Goal: Task Accomplishment & Management: Complete application form

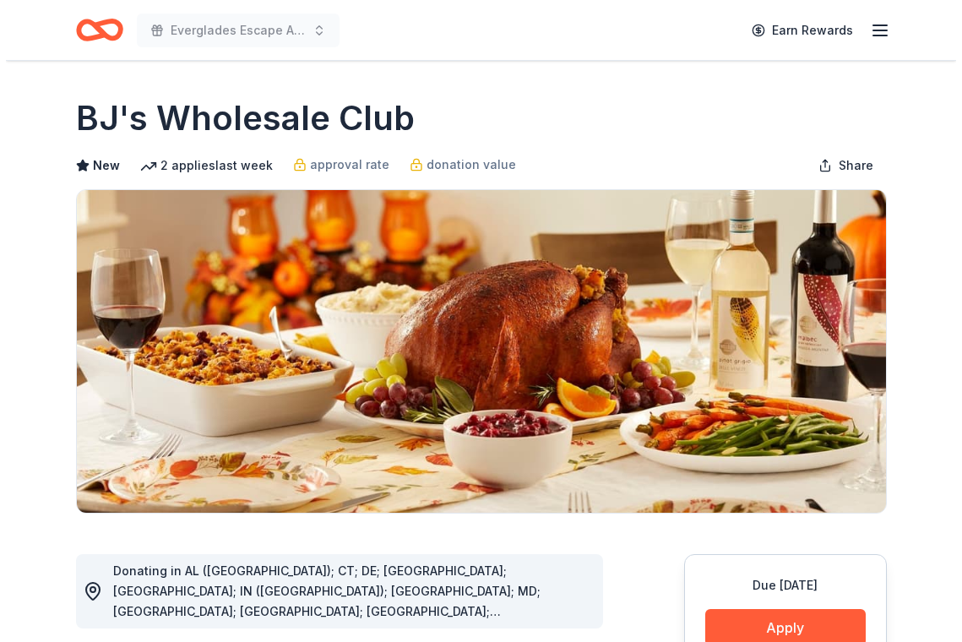
scroll to position [84, 0]
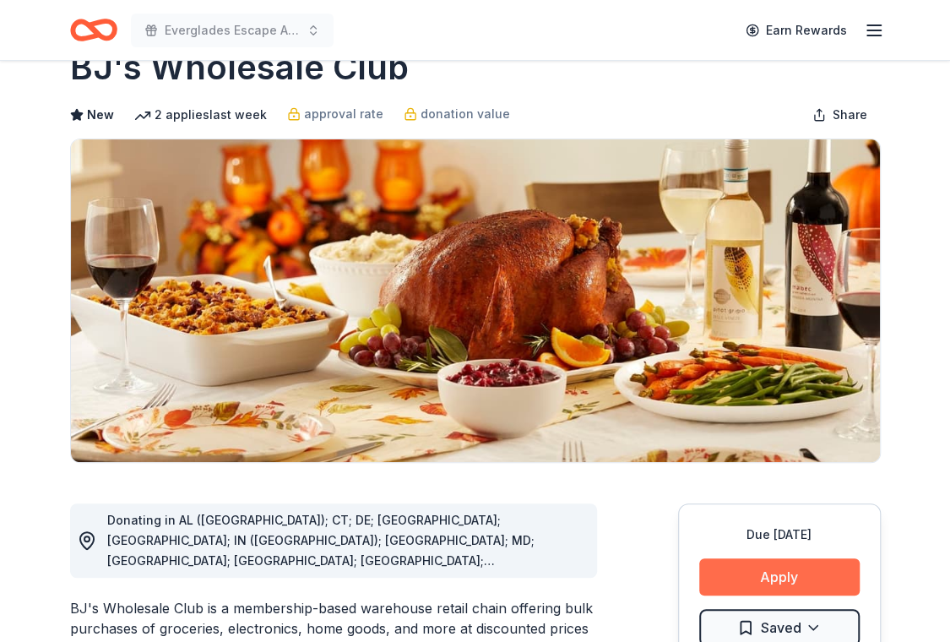
drag, startPoint x: 759, startPoint y: 537, endPoint x: 750, endPoint y: 536, distance: 8.5
click at [755, 558] on button "Apply" at bounding box center [779, 576] width 160 height 37
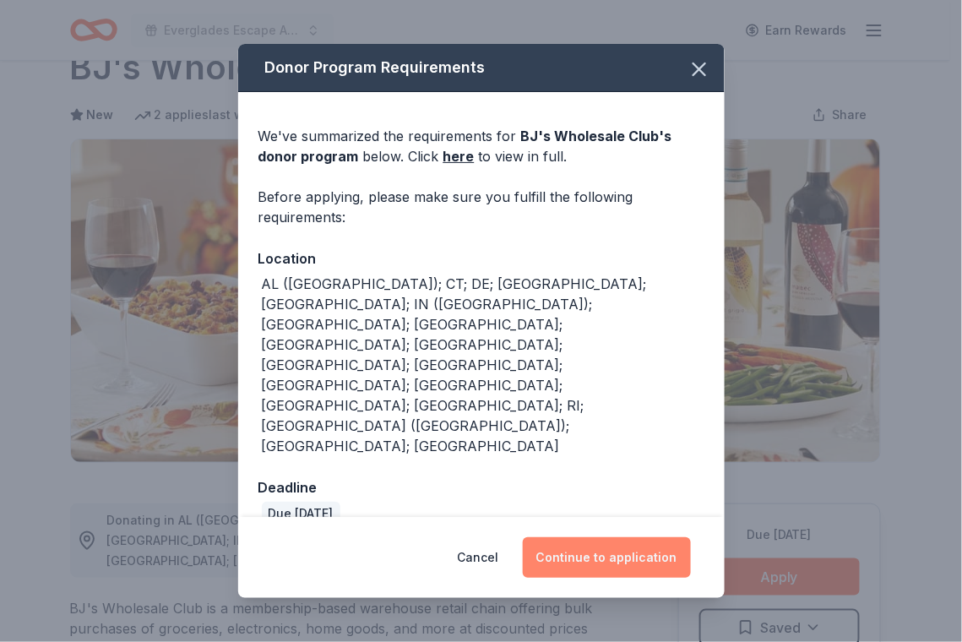
click at [592, 537] on button "Continue to application" at bounding box center [607, 557] width 168 height 41
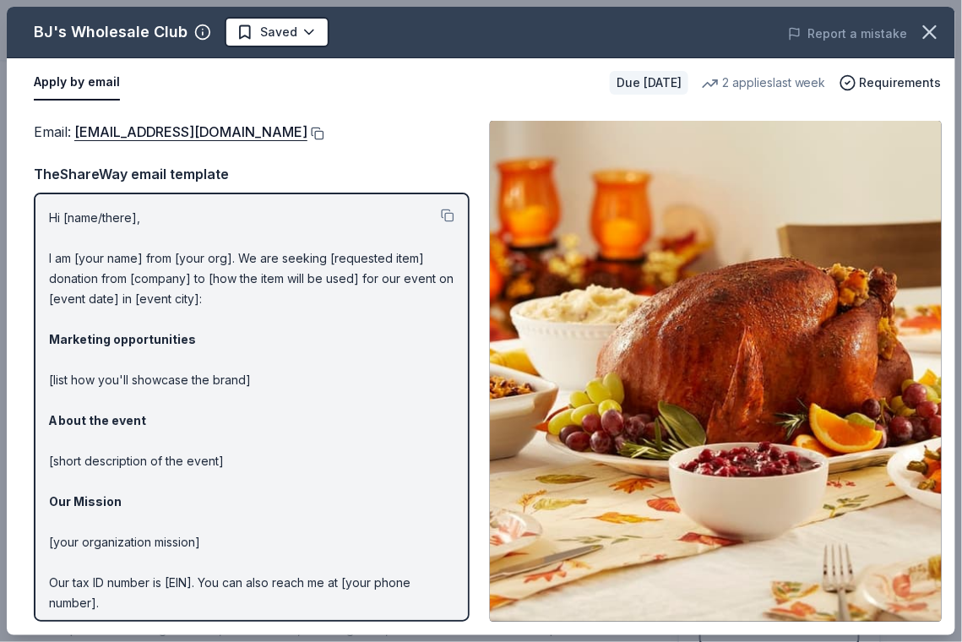
click at [307, 130] on button at bounding box center [315, 134] width 17 height 14
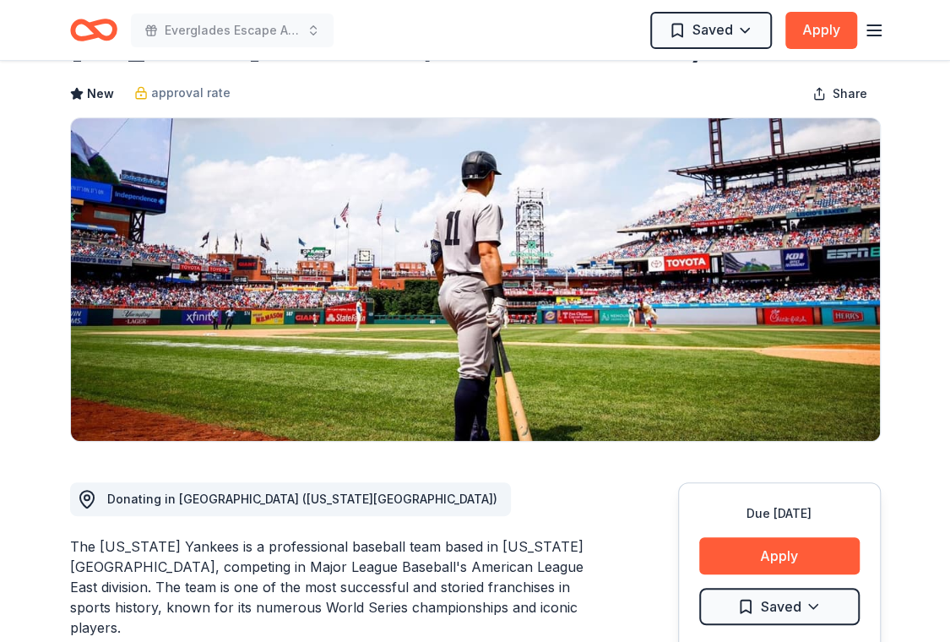
scroll to position [169, 0]
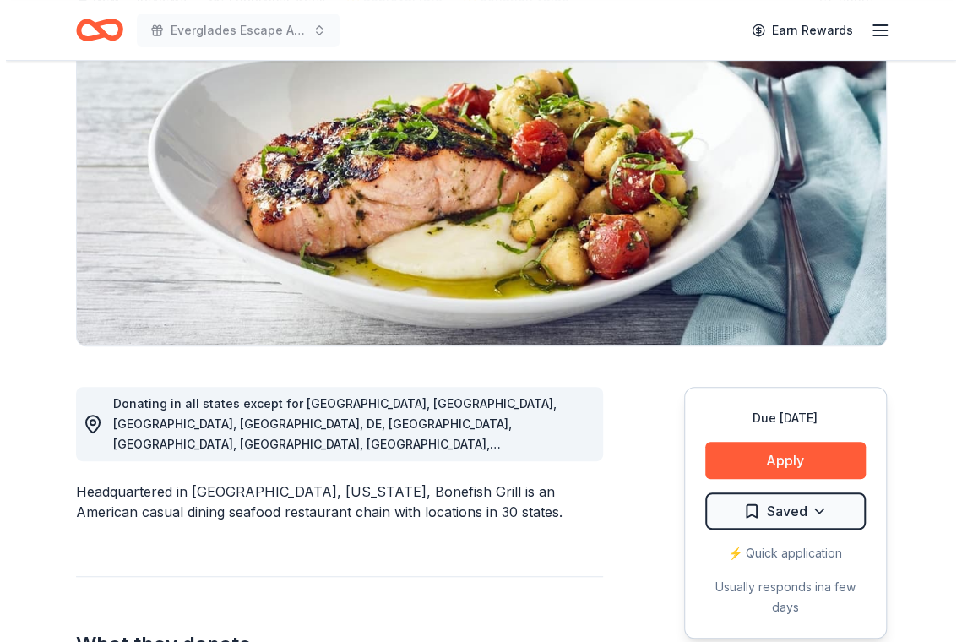
scroll to position [169, 0]
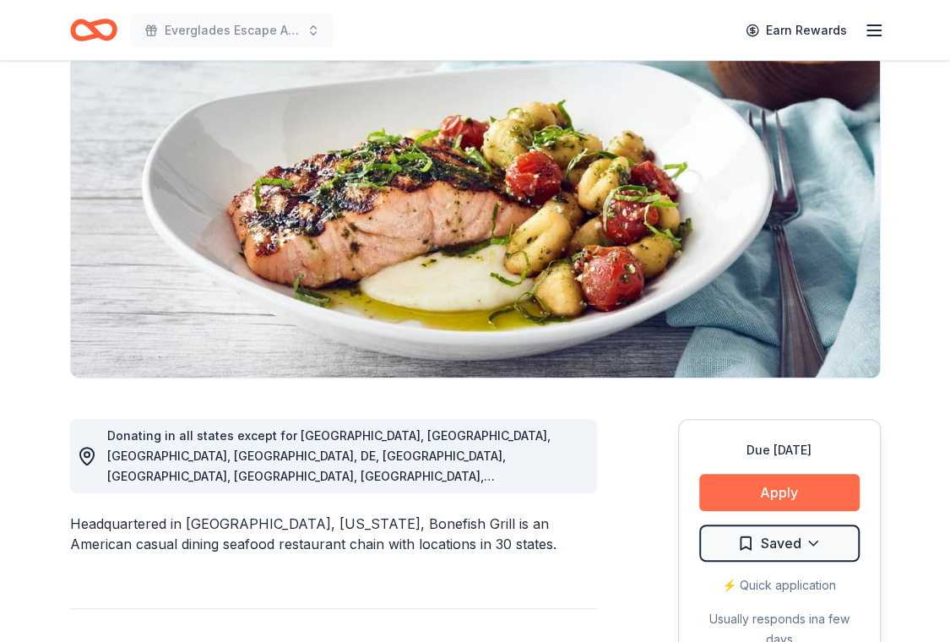
click at [770, 474] on button "Apply" at bounding box center [779, 492] width 160 height 37
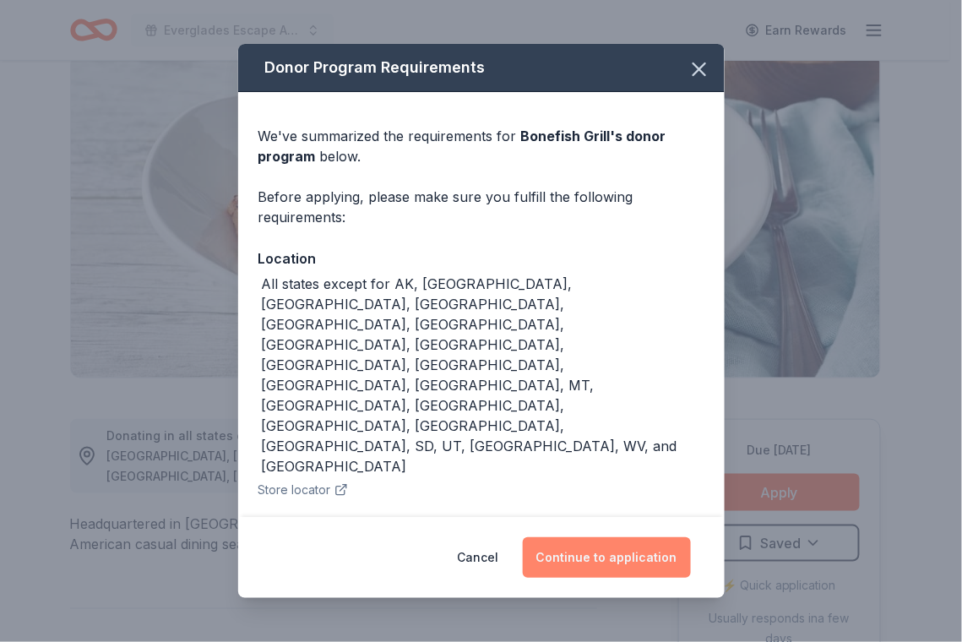
click at [593, 537] on button "Continue to application" at bounding box center [607, 557] width 168 height 41
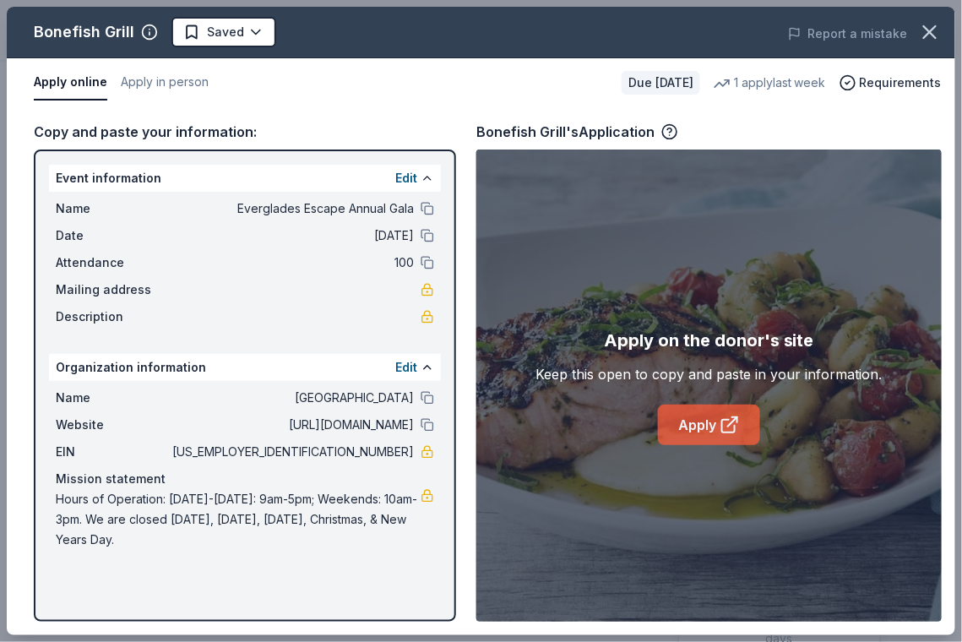
click at [715, 423] on link "Apply" at bounding box center [709, 425] width 102 height 41
click at [699, 422] on link "Apply" at bounding box center [709, 425] width 102 height 41
